Goal: Communication & Community: Answer question/provide support

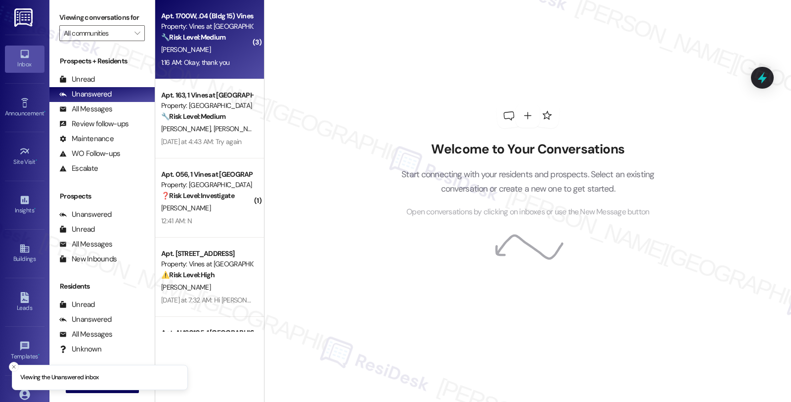
click at [226, 47] on div "[PERSON_NAME]" at bounding box center [206, 50] width 93 height 12
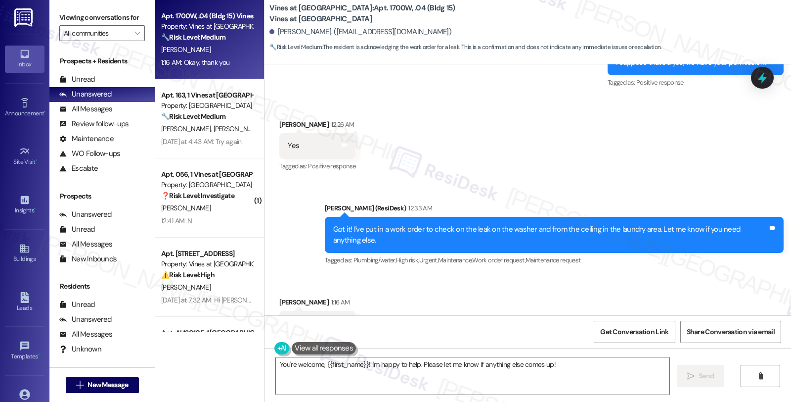
scroll to position [3989, 0]
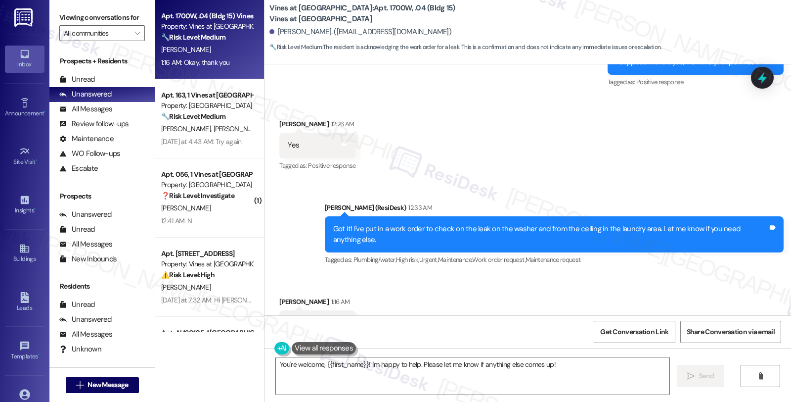
click at [282, 296] on div "[PERSON_NAME] 1:16 AM" at bounding box center [317, 303] width 76 height 14
copy div "[PERSON_NAME]"
drag, startPoint x: 409, startPoint y: 369, endPoint x: 418, endPoint y: 363, distance: 10.9
click at [409, 369] on textarea "You're welcome, {{first_name}}! I'm happy to help. Please let me know if anythi…" at bounding box center [473, 375] width 394 height 37
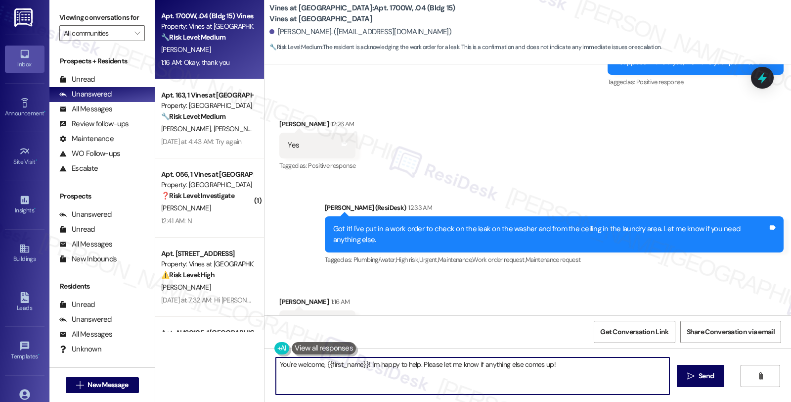
click at [418, 363] on textarea "You're welcome, {{first_name}}! I'm happy to help. Please let me know if anythi…" at bounding box center [473, 375] width 394 height 37
click at [417, 362] on textarea "You're welcome, {{first_name}}! I'm happy to help. Please let me know if anythi…" at bounding box center [473, 375] width 394 height 37
drag, startPoint x: 368, startPoint y: 363, endPoint x: 638, endPoint y: 369, distance: 270.6
click at [639, 369] on textarea "You're welcome, {{first_name}}! I'm happy to help. Please let me know if anythi…" at bounding box center [473, 375] width 394 height 37
paste textarea "Should you have other concerns, please feel free to reach out. Have a great day!"
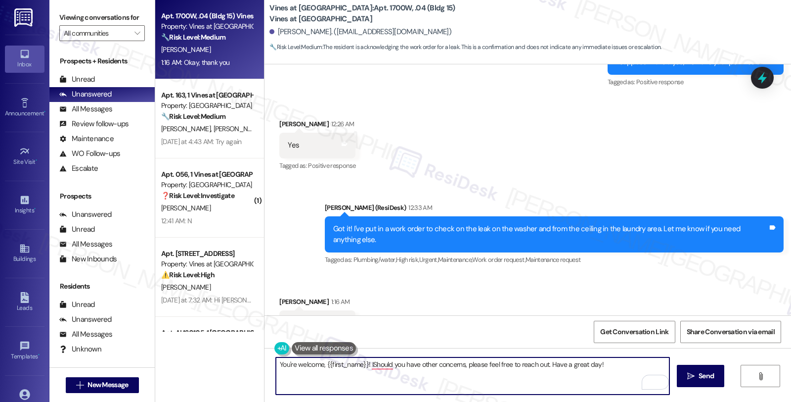
click at [586, 367] on textarea "You're welcome, {{first_name}}! IShould you have other concerns, please feel fr…" at bounding box center [473, 375] width 394 height 37
type textarea "You're welcome, {{first_name}}! Should you have other concerns, please feel fre…"
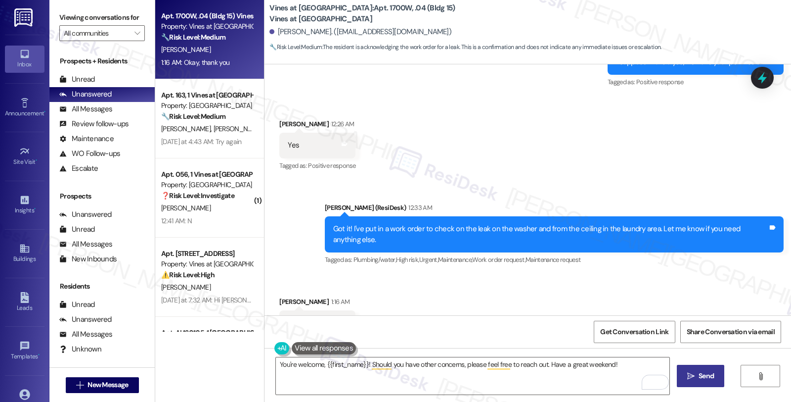
click at [703, 374] on span "Send" at bounding box center [706, 375] width 15 height 10
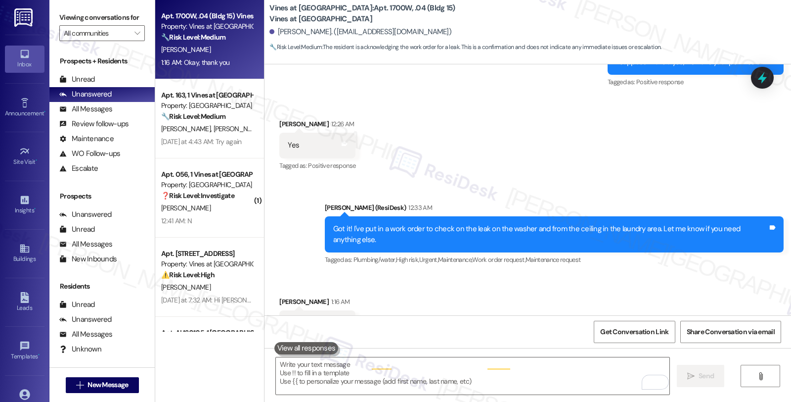
scroll to position [3989, 0]
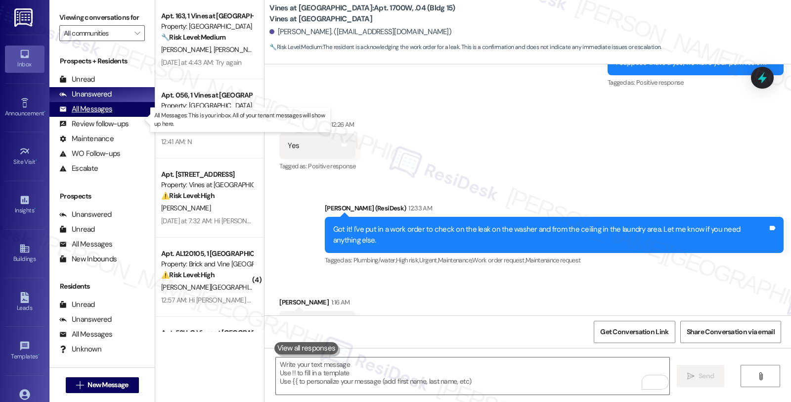
click at [104, 114] on div "All Messages" at bounding box center [85, 109] width 53 height 10
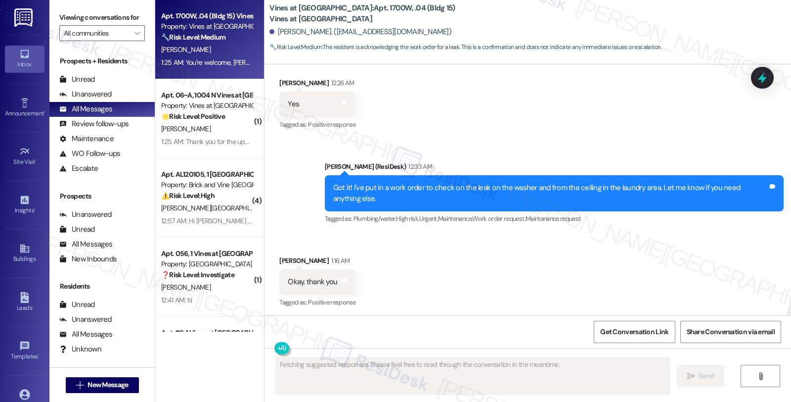
scroll to position [4073, 0]
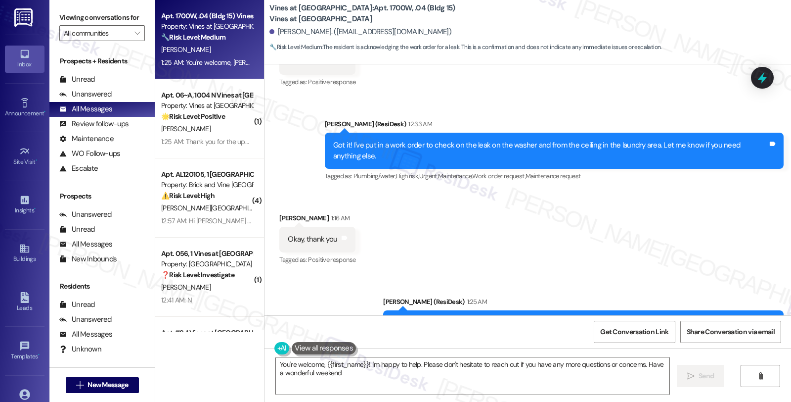
type textarea "You're welcome, {{first_name}}! I'm happy to help. Please don't hesitate to rea…"
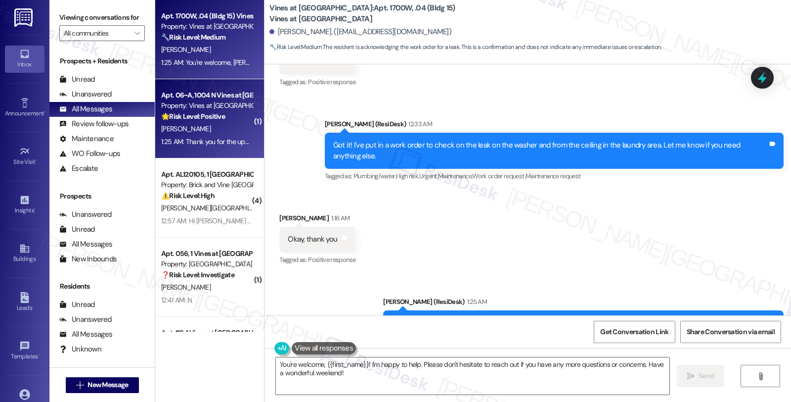
click at [246, 124] on div "Apt. 06~A, 1004 N Vines at [GEOGRAPHIC_DATA] Property: Vines at [GEOGRAPHIC_DAT…" at bounding box center [209, 118] width 109 height 79
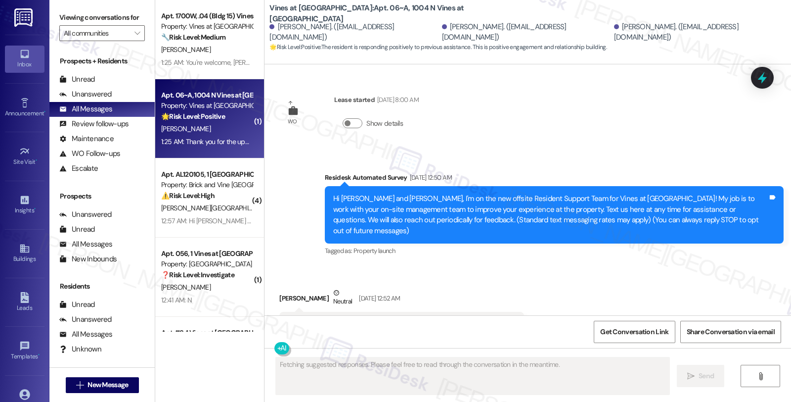
scroll to position [9902, 0]
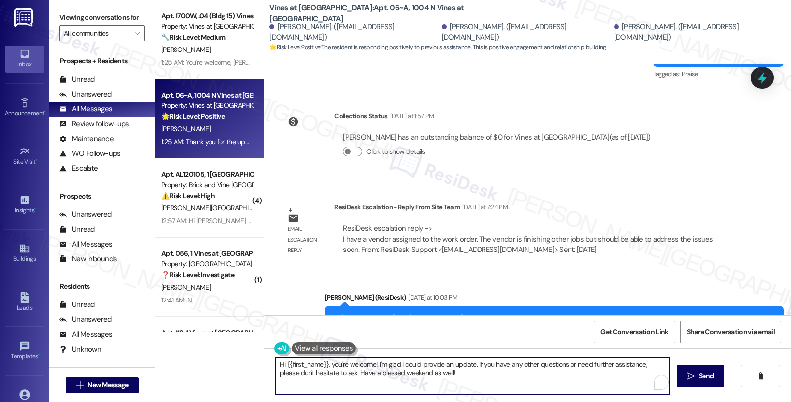
drag, startPoint x: 273, startPoint y: 362, endPoint x: 546, endPoint y: 392, distance: 274.5
click at [546, 392] on textarea "Hi {{first_name}}, you're welcome! I'm glad I could provide an update. If you h…" at bounding box center [473, 375] width 394 height 37
paste textarea "Should you have other concerns, please feel free to reach out. Have a great day!"
click at [279, 386] on div "[PERSON_NAME] 1:25 AM" at bounding box center [371, 393] width 184 height 14
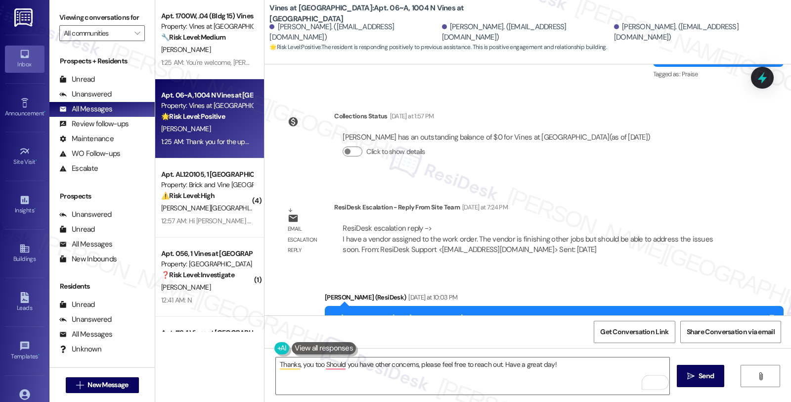
click at [279, 386] on div "[PERSON_NAME] 1:25 AM" at bounding box center [371, 393] width 184 height 14
copy div "[PERSON_NAME]"
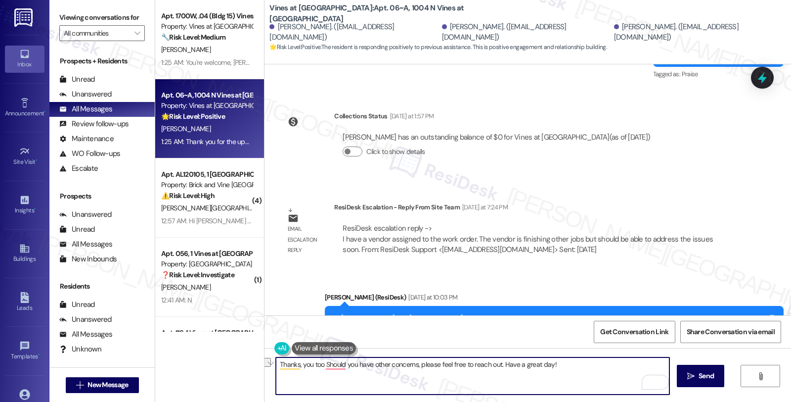
drag, startPoint x: 318, startPoint y: 364, endPoint x: 575, endPoint y: 366, distance: 256.7
click at [575, 366] on textarea "Thanks, you too Should you have other concerns, please feel free to reach out. …" at bounding box center [473, 375] width 394 height 37
paste textarea "[PERSON_NAME]"
type textarea "Thanks, you too [PERSON_NAME]!"
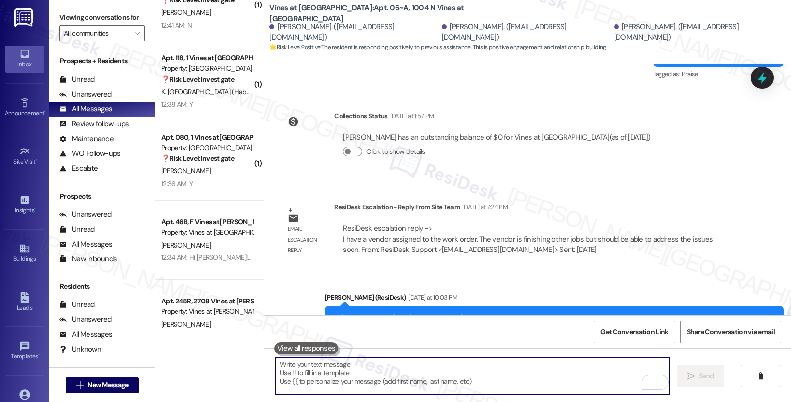
scroll to position [220, 0]
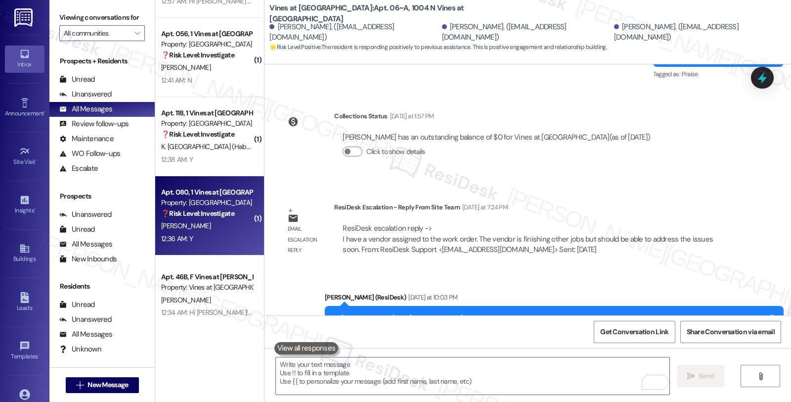
click at [233, 216] on div "❓ Risk Level: Investigate" at bounding box center [206, 213] width 91 height 10
type textarea "Fetching suggested responses. Please feel free to read through the conversation…"
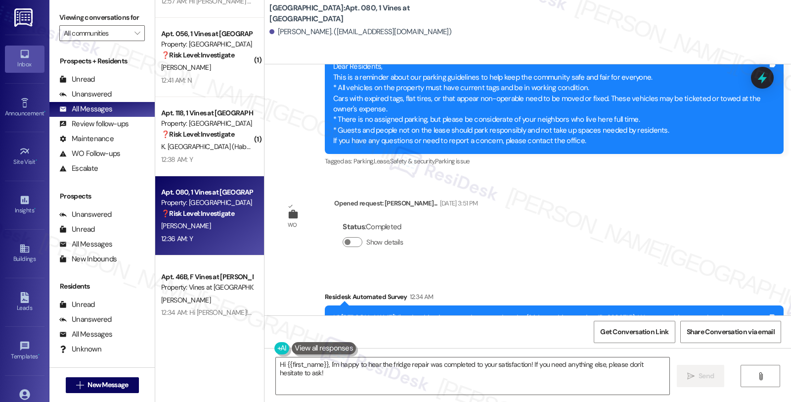
scroll to position [6457, 0]
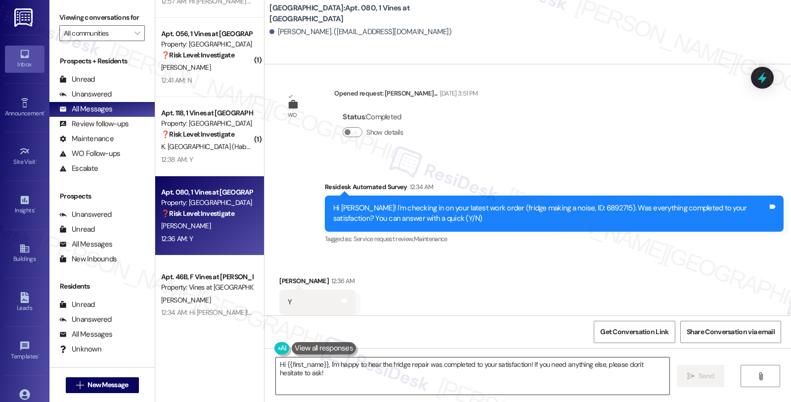
click at [509, 374] on textarea "Hi {{first_name}}, I'm happy to hear the fridge repair was completed to your sa…" at bounding box center [473, 375] width 394 height 37
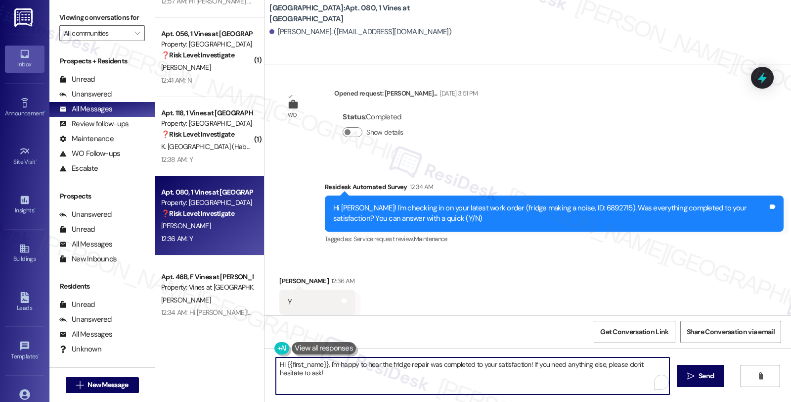
drag, startPoint x: 527, startPoint y: 362, endPoint x: 550, endPoint y: 396, distance: 41.6
click at [550, 396] on div "Hi {{first_name}}, I'm happy to hear the fridge repair was completed to your sa…" at bounding box center [528, 385] width 527 height 74
paste textarea "We strive to make your experience here as smooth as possible, and your positive…"
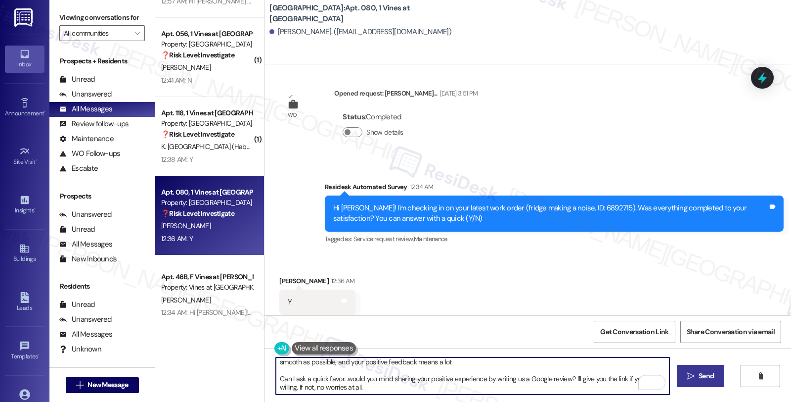
scroll to position [16, 0]
type textarea "Hi {{first_name}}, I'm happy to hear the fridge repair was completed to your sa…"
click at [712, 377] on span "Send" at bounding box center [706, 375] width 15 height 10
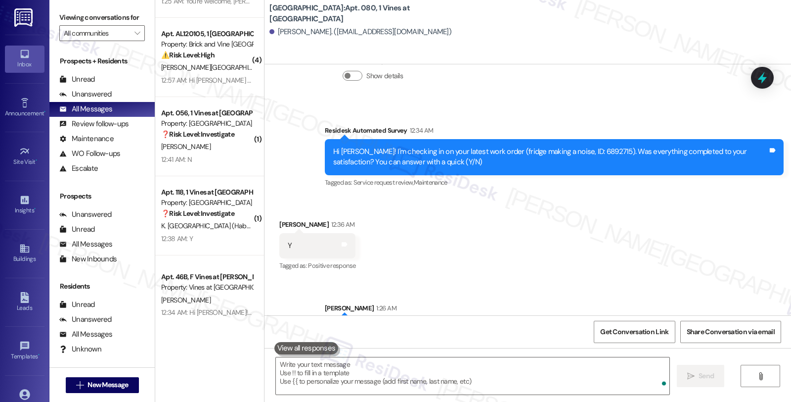
scroll to position [6569, 0]
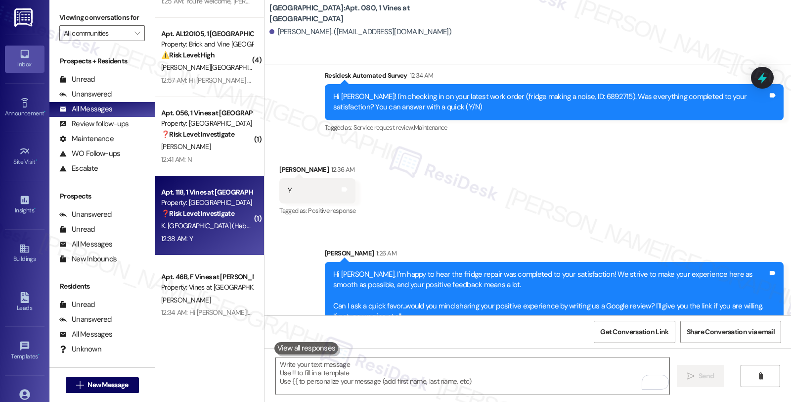
click at [208, 221] on span "K. [GEOGRAPHIC_DATA] (Habd)" at bounding box center [206, 225] width 91 height 9
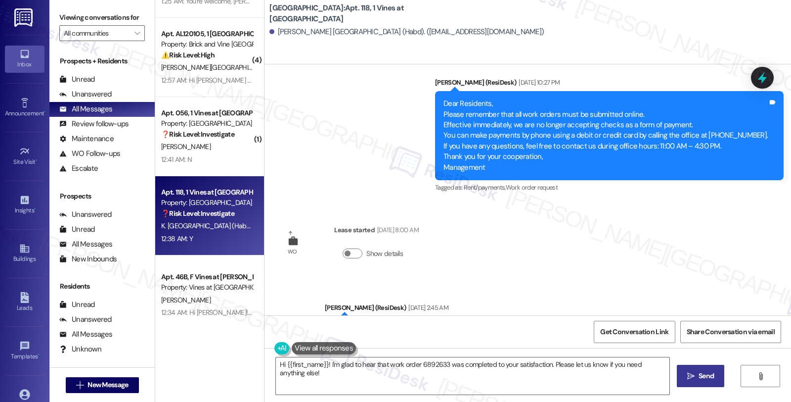
scroll to position [3704, 0]
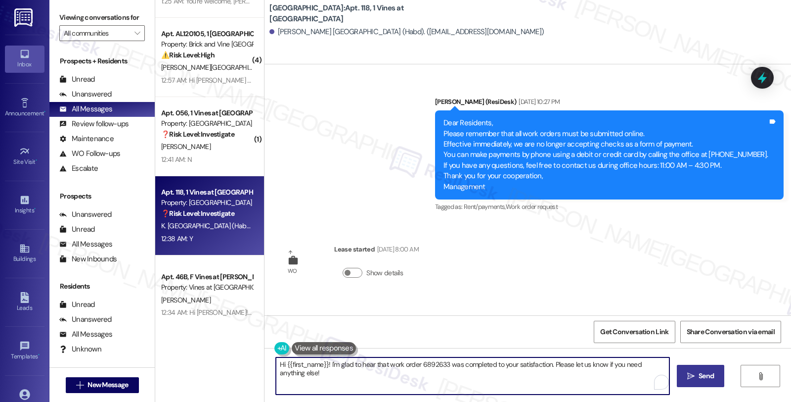
drag, startPoint x: 556, startPoint y: 378, endPoint x: 560, endPoint y: 387, distance: 9.7
click at [560, 387] on textarea "Hi {{first_name}}! I'm glad to hear that work order 6892633 was completed to yo…" at bounding box center [473, 375] width 394 height 37
paste textarea "We strive to make your experience here as smooth as possible, and your positive…"
type textarea "Hi {{first_name}}! I'm glad to hear that work order 6892633 was completed to yo…"
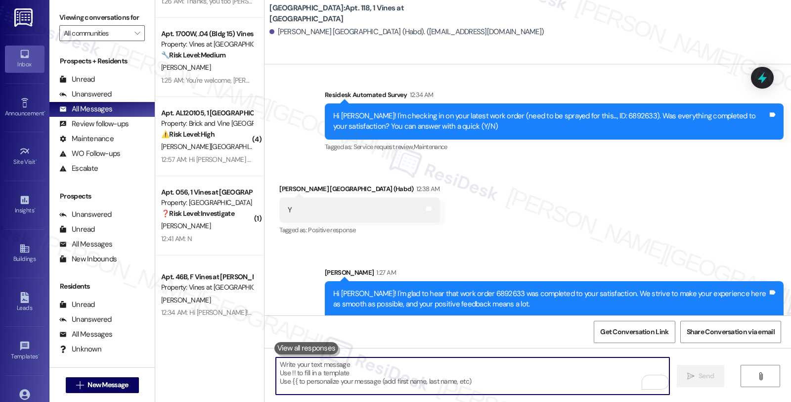
scroll to position [0, 0]
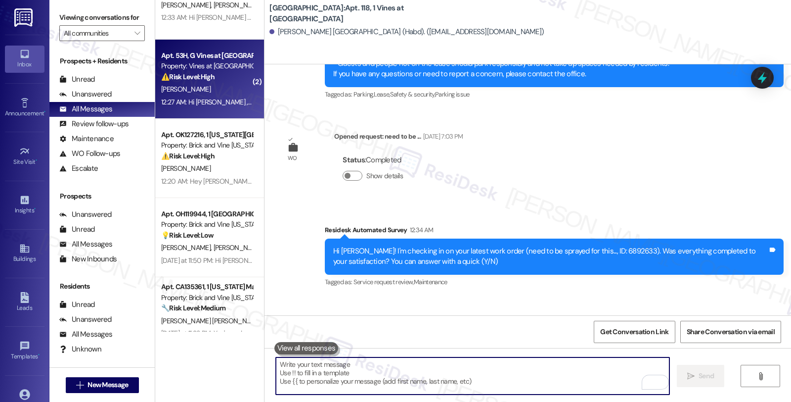
click at [231, 88] on div "[PERSON_NAME]" at bounding box center [206, 89] width 93 height 12
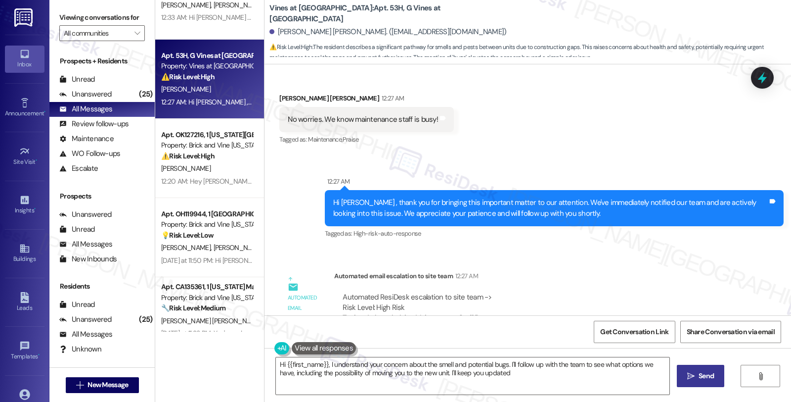
type textarea "Hi {{first_name}}, I understand your concern about the smell and potential bugs…"
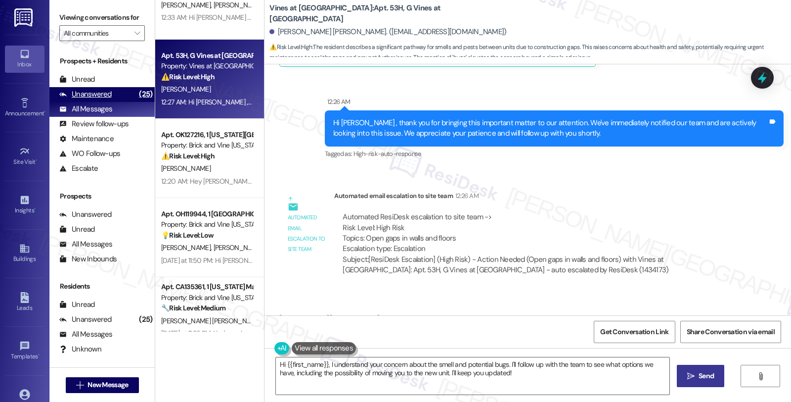
click at [124, 102] on div "Unanswered (25)" at bounding box center [101, 94] width 105 height 15
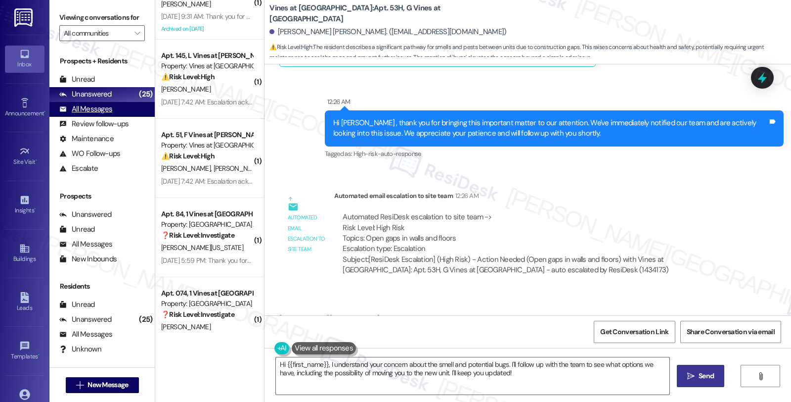
click at [99, 114] on div "All Messages" at bounding box center [85, 109] width 53 height 10
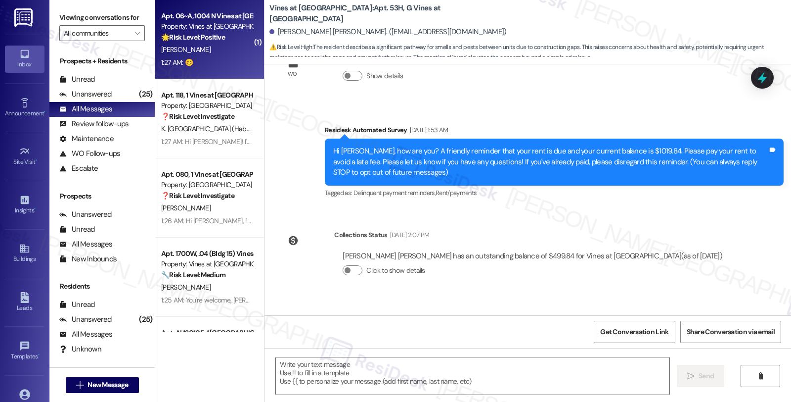
click at [210, 36] on strong "🌟 Risk Level: Positive" at bounding box center [193, 37] width 64 height 9
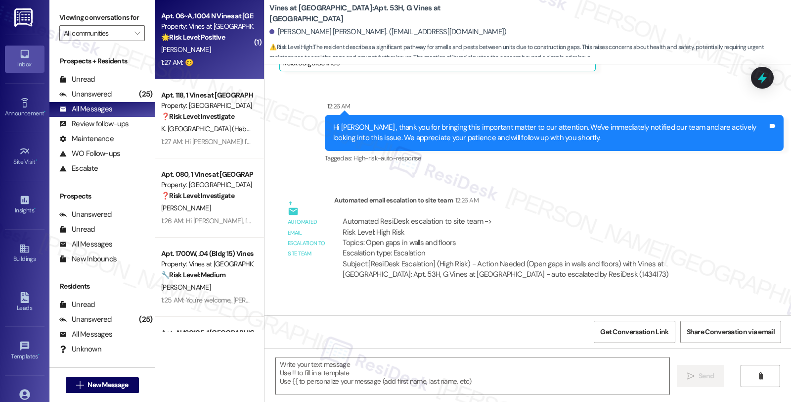
type textarea "Fetching suggested responses. Please feel free to read through the conversation…"
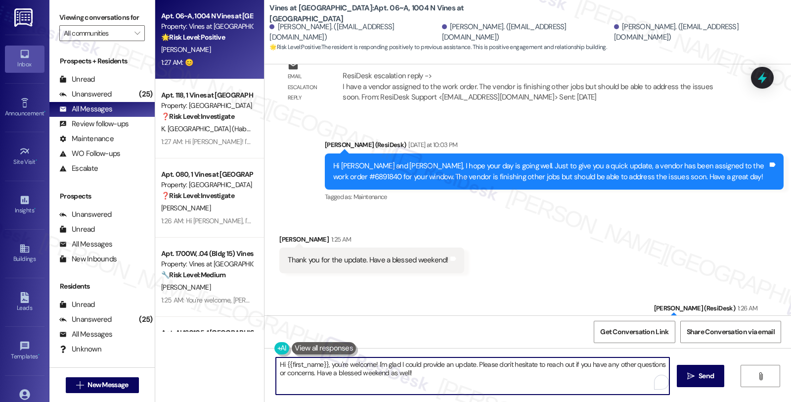
click at [421, 373] on textarea "Hi {{first_name}}, you're welcome! I'm glad I could provide an update. Please d…" at bounding box center [473, 375] width 394 height 37
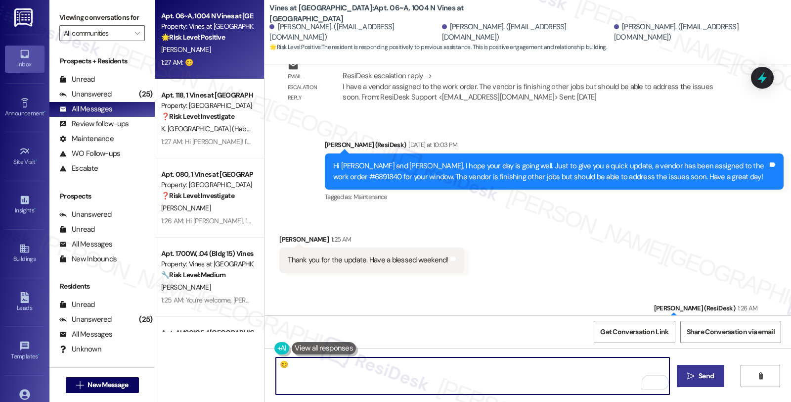
type textarea "😊"
click at [701, 378] on span "Send" at bounding box center [706, 375] width 15 height 10
